Goal: Navigation & Orientation: Find specific page/section

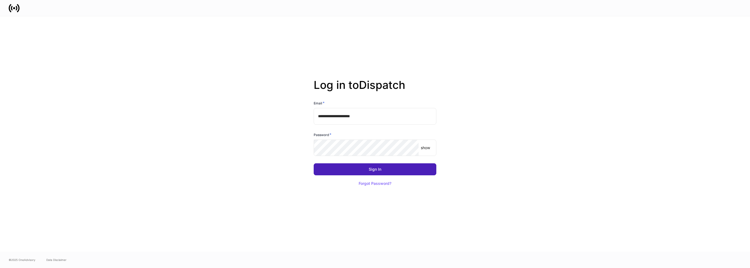
click at [337, 164] on button "Sign In" at bounding box center [375, 169] width 123 height 12
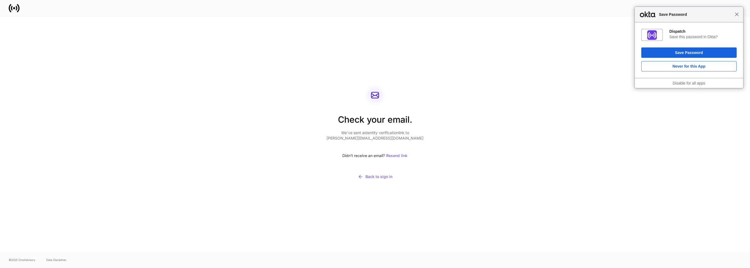
click at [735, 15] on span "Close" at bounding box center [737, 14] width 4 height 4
